Goal: Transaction & Acquisition: Purchase product/service

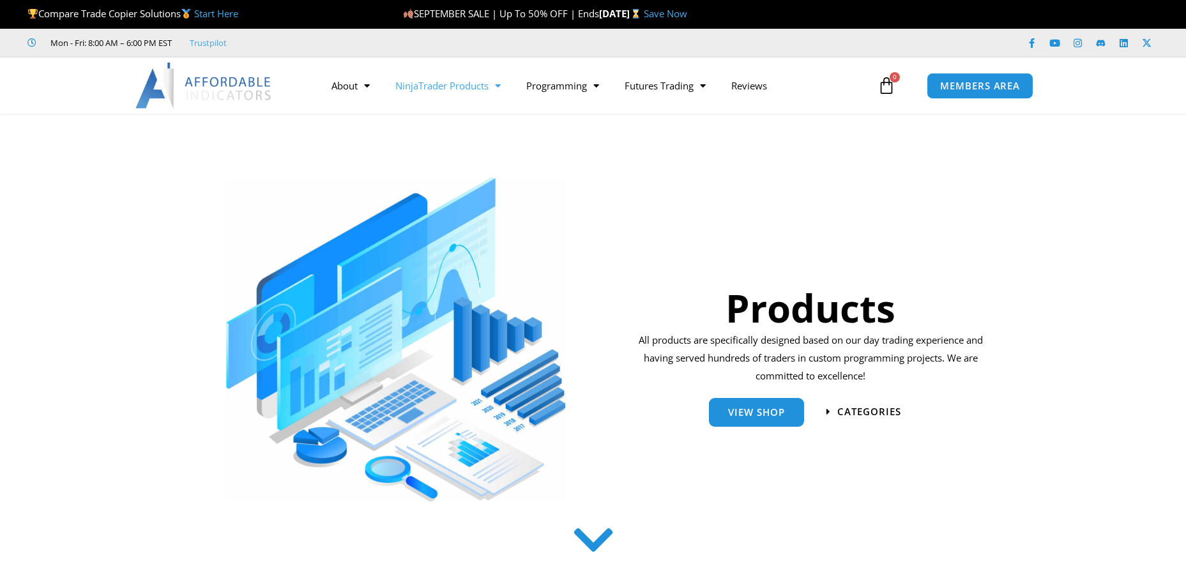
click at [431, 86] on link "NinjaTrader Products" at bounding box center [448, 85] width 131 height 29
click at [432, 86] on link "NinjaTrader Products" at bounding box center [448, 85] width 131 height 29
click at [687, 15] on link "Save Now" at bounding box center [665, 13] width 43 height 13
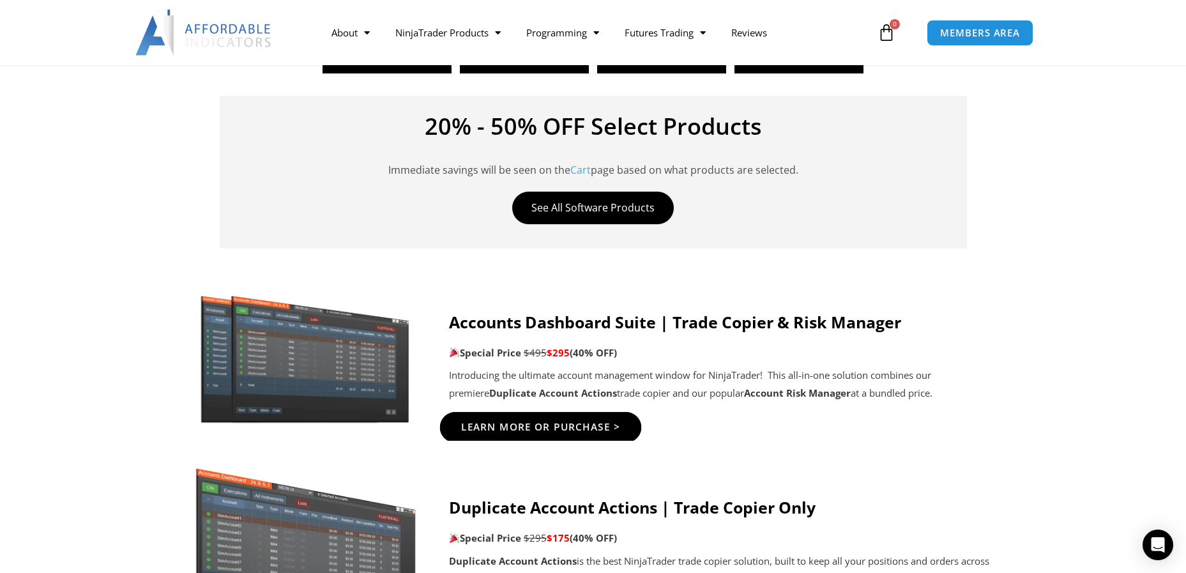
scroll to position [575, 0]
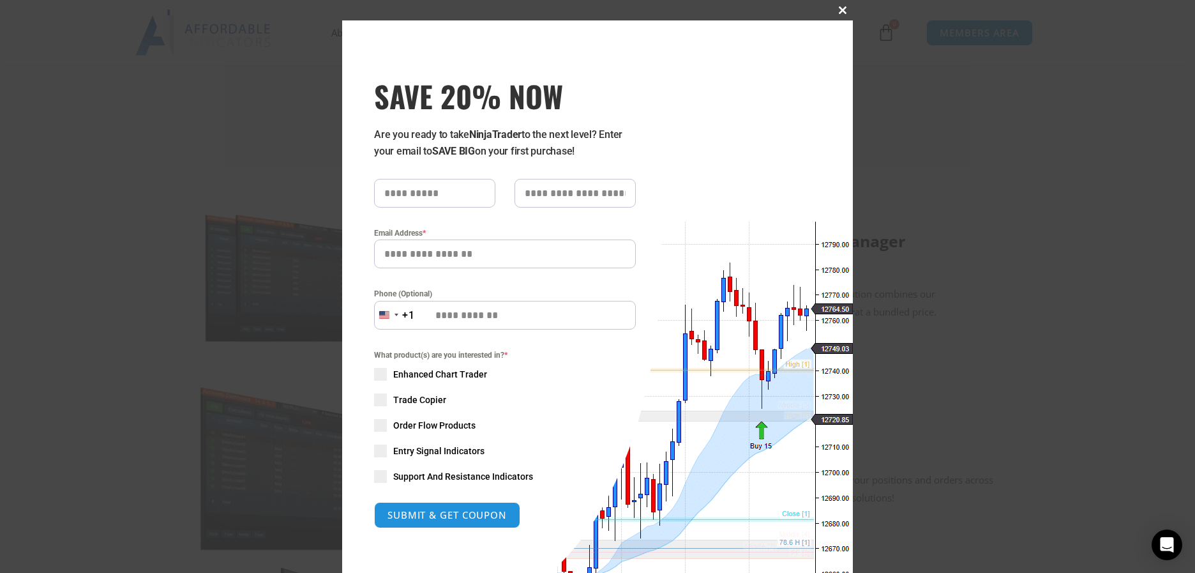
click at [842, 11] on span at bounding box center [843, 10] width 20 height 8
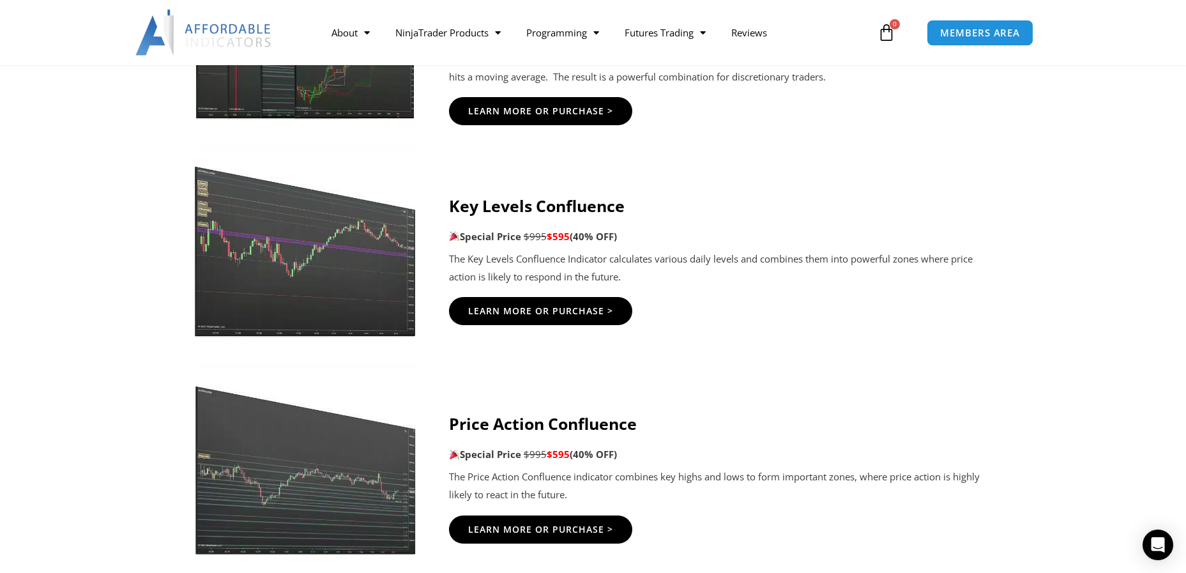
scroll to position [1852, 0]
